Goal: Book appointment/travel/reservation

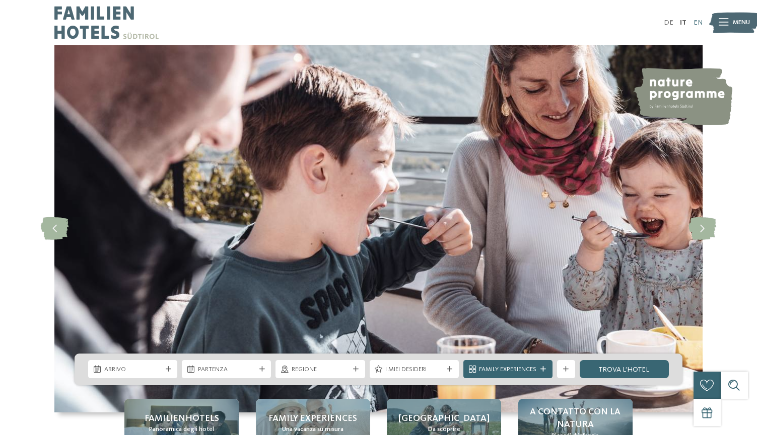
click at [694, 21] on link "EN" at bounding box center [697, 22] width 9 height 7
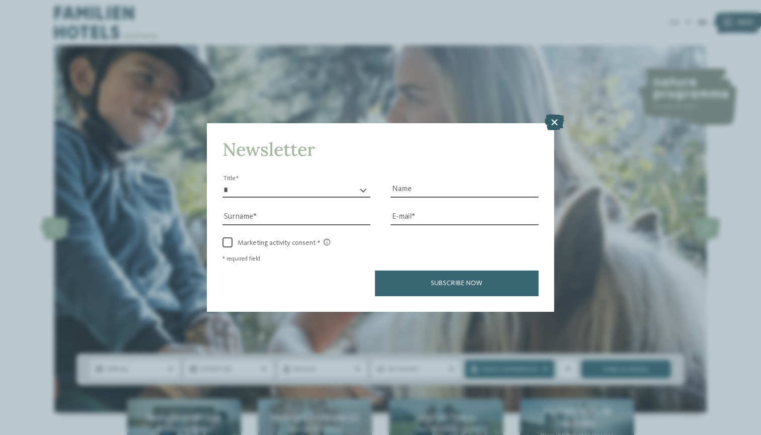
click at [557, 114] on icon at bounding box center [555, 122] width 20 height 16
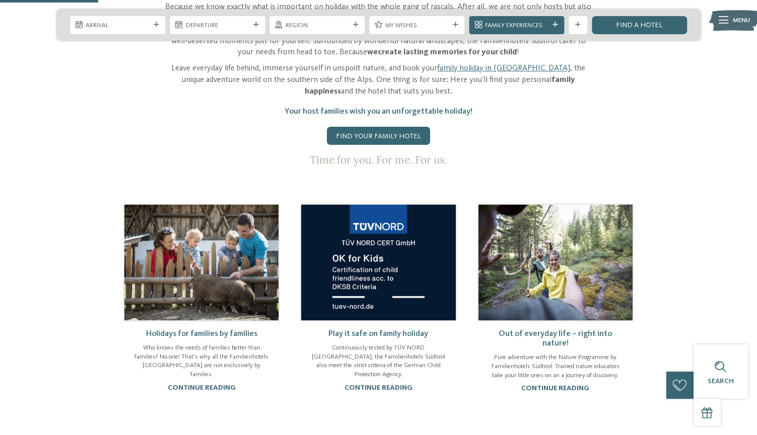
scroll to position [528, 0]
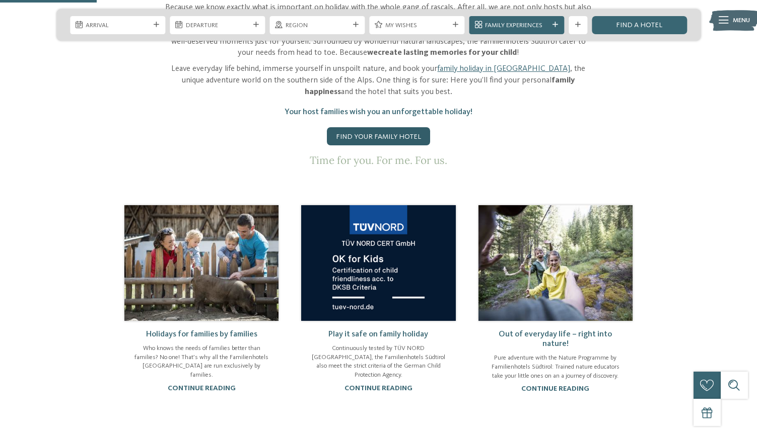
click at [401, 127] on link "Find your family hotel" at bounding box center [378, 136] width 103 height 18
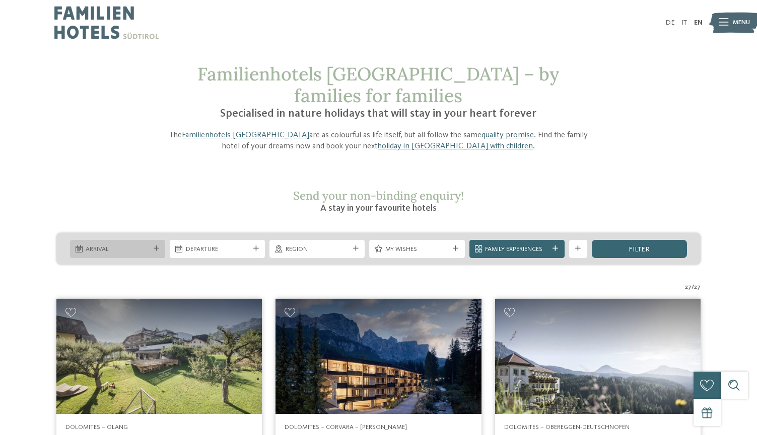
click at [134, 245] on span "Arrival" at bounding box center [117, 249] width 63 height 9
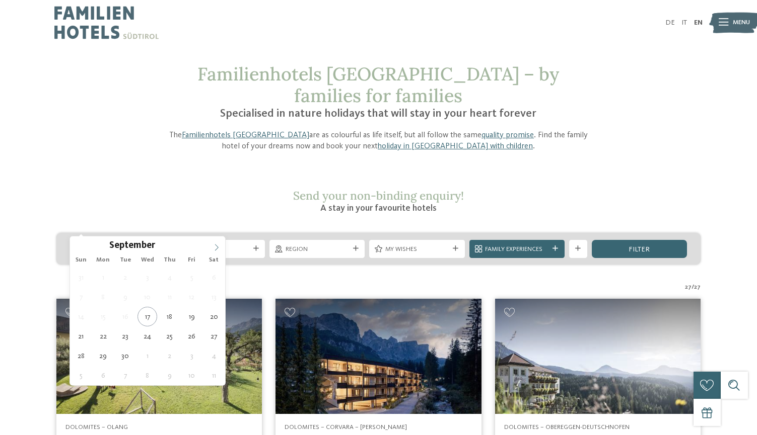
click at [211, 252] on span at bounding box center [216, 245] width 17 height 17
type div "10.10.2025"
click at [119, 245] on span "10.10.2025" at bounding box center [117, 249] width 63 height 9
click at [213, 245] on span "11.10.2025" at bounding box center [217, 249] width 63 height 9
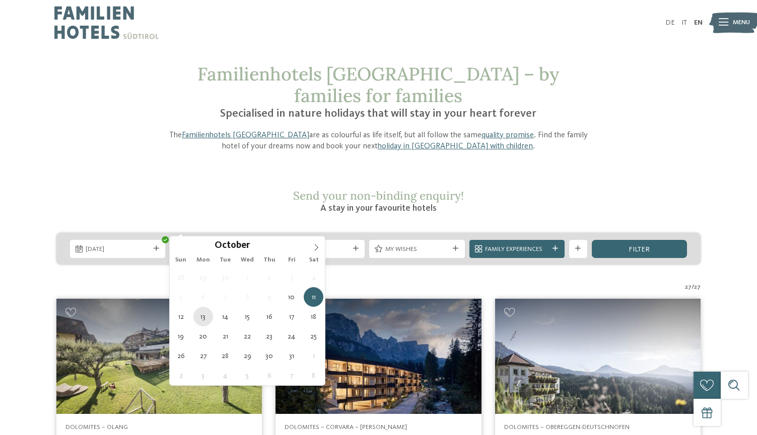
type div "13.10.2025"
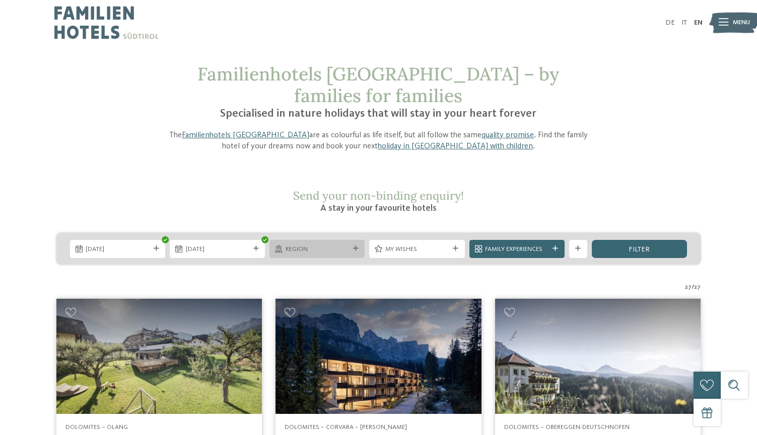
click at [327, 245] on span "Region" at bounding box center [316, 249] width 63 height 9
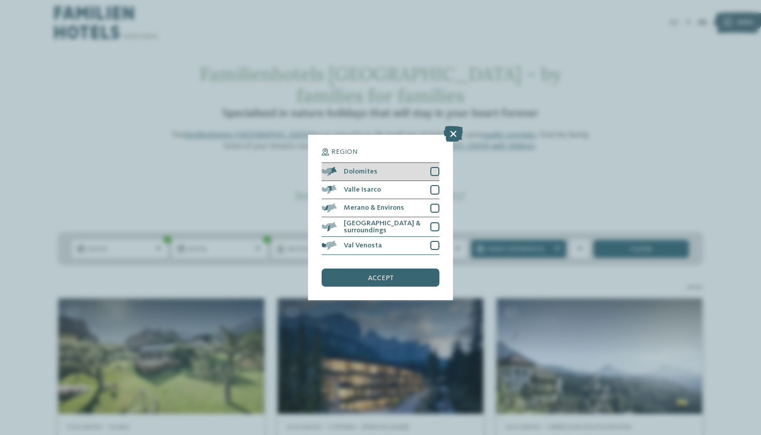
click at [436, 167] on div at bounding box center [434, 171] width 9 height 9
click at [427, 269] on div "accept" at bounding box center [381, 278] width 118 height 18
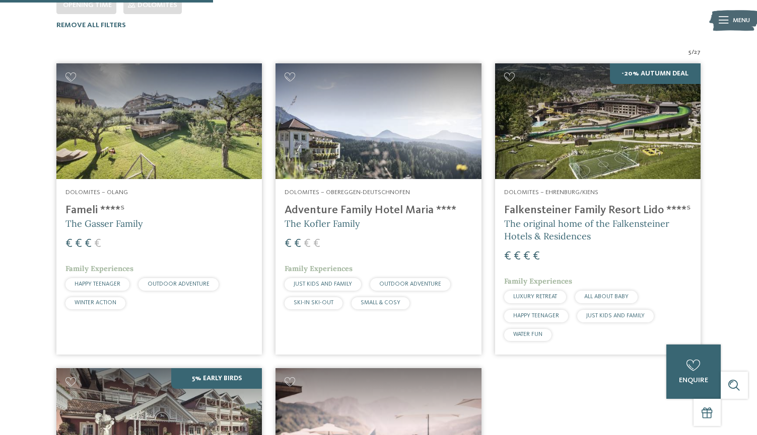
scroll to position [290, 0]
click at [369, 204] on h4 "Adventure Family Hotel Maria ****" at bounding box center [377, 211] width 187 height 14
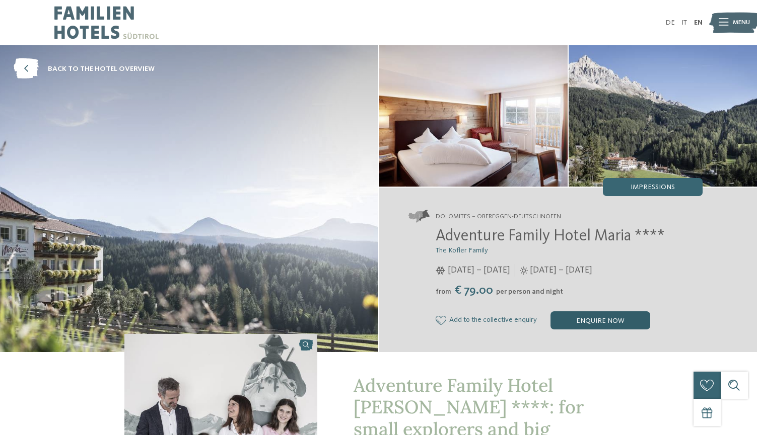
click at [617, 320] on div "enquire now" at bounding box center [600, 321] width 100 height 18
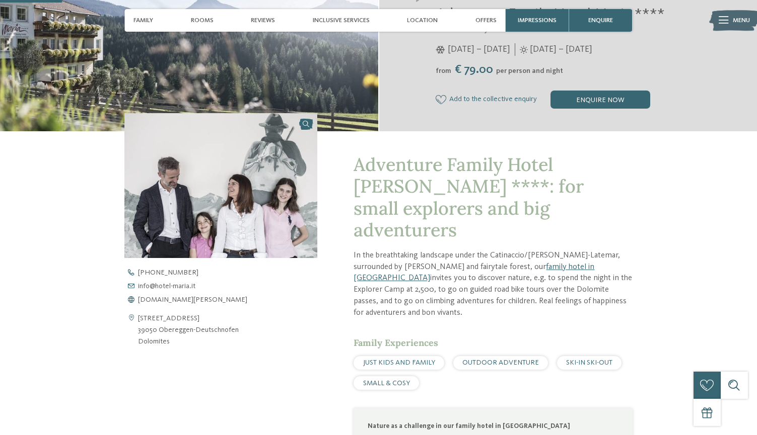
scroll to position [222, 0]
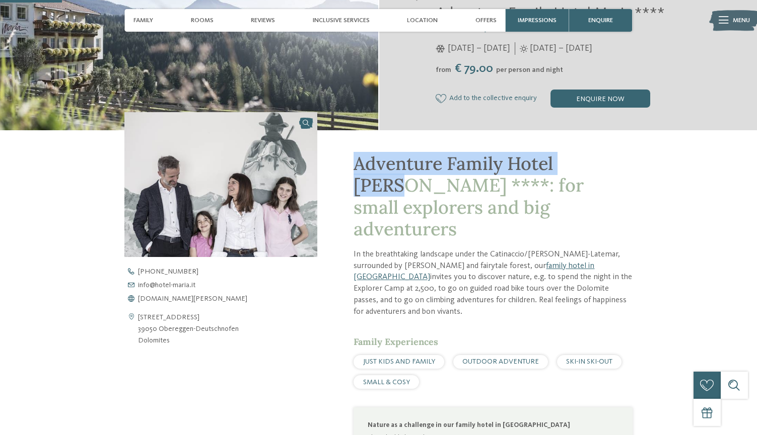
drag, startPoint x: 354, startPoint y: 162, endPoint x: 635, endPoint y: 157, distance: 280.4
click at [635, 157] on div "Adventure Family Hotel [PERSON_NAME] ****: for small explorers and big adventur…" at bounding box center [378, 369] width 617 height 479
copy span "Adventure Family Hotel Maria"
